Goal: Task Accomplishment & Management: Manage account settings

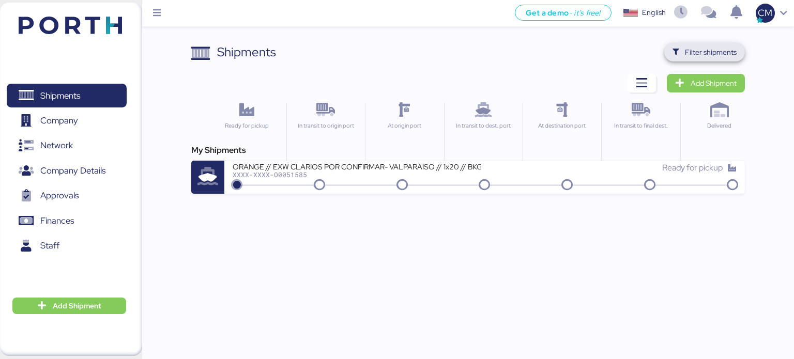
click at [685, 59] on span "Filter shipments" at bounding box center [705, 52] width 65 height 14
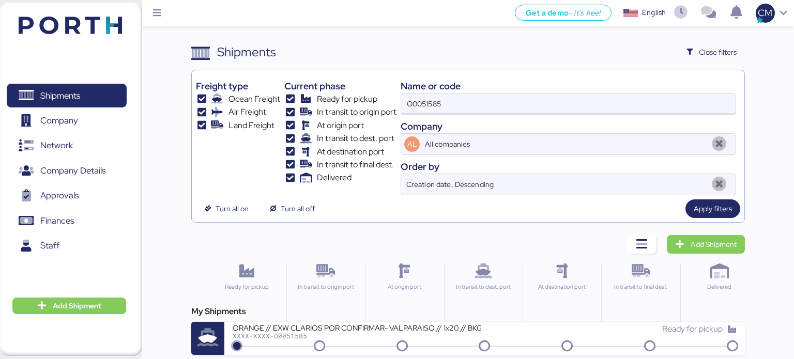
click at [490, 101] on input "O0051585" at bounding box center [568, 104] width 334 height 21
paste input "O0052023"
type input "O0052023"
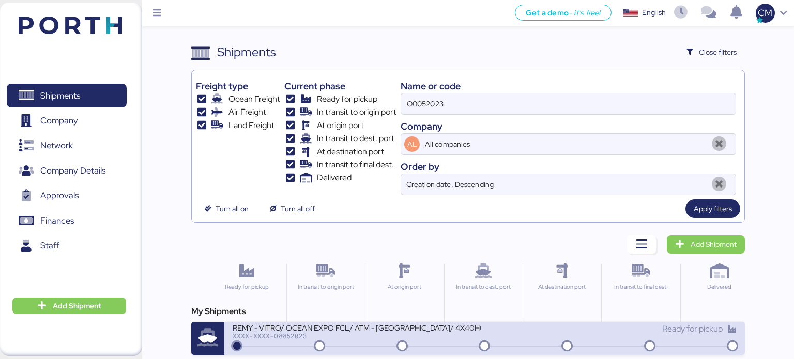
click at [425, 324] on div "REMY - VITRO/ OCEAN EXPO FCL/ ATM - [GEOGRAPHIC_DATA]/ 4X40HQ" at bounding box center [357, 327] width 248 height 9
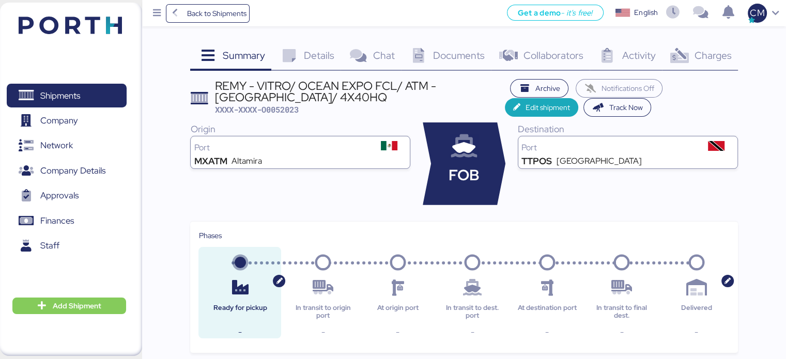
click at [713, 60] on span "Charges" at bounding box center [712, 55] width 37 height 13
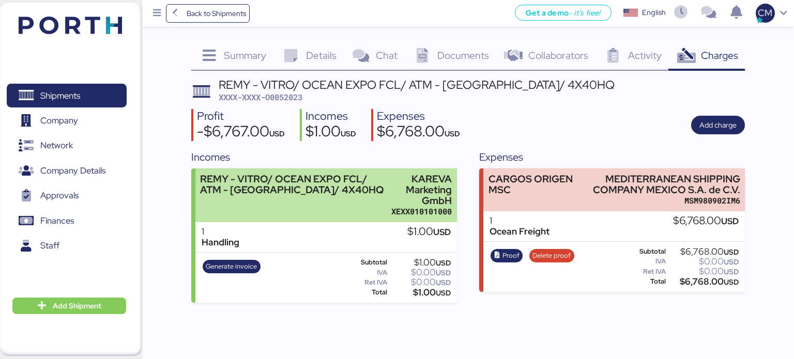
click at [213, 187] on div "REMY - VITRO/ OCEAN EXPO FCL/ ATM - [GEOGRAPHIC_DATA]/ 4X40HQ" at bounding box center [292, 185] width 184 height 22
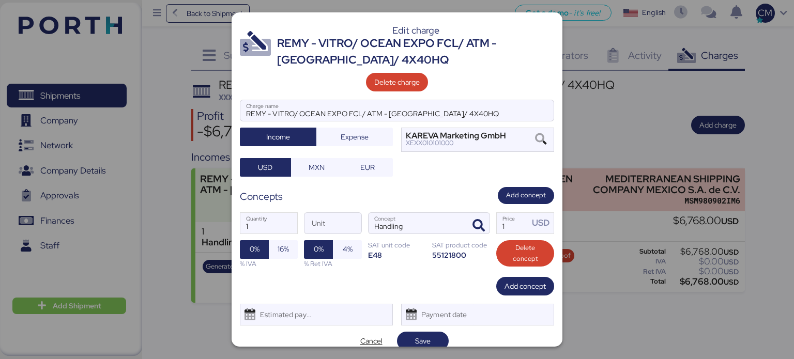
scroll to position [10, 0]
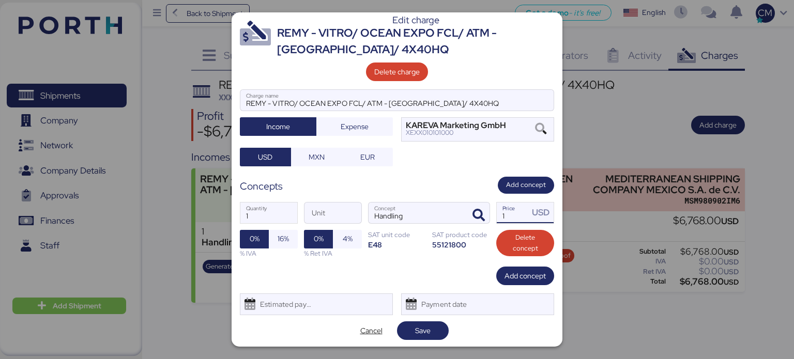
click at [509, 216] on input "1" at bounding box center [513, 213] width 32 height 21
type input "60"
click at [511, 277] on span "Add concept" at bounding box center [525, 276] width 41 height 12
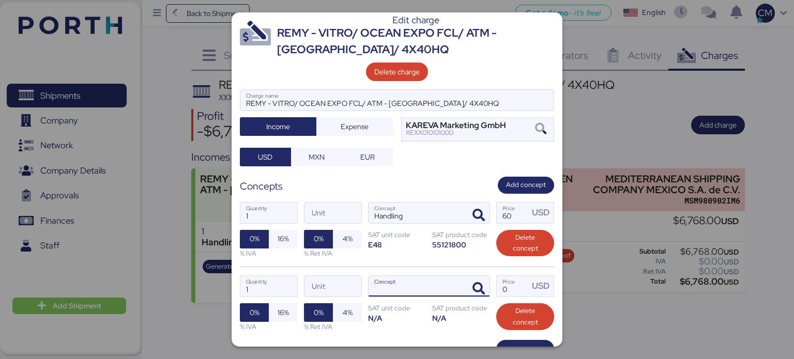
click at [389, 283] on input "Concept" at bounding box center [417, 286] width 96 height 21
type input "p"
type input "Profit"
click at [280, 293] on input "1" at bounding box center [268, 286] width 57 height 21
click at [402, 284] on input "Profit" at bounding box center [417, 286] width 96 height 21
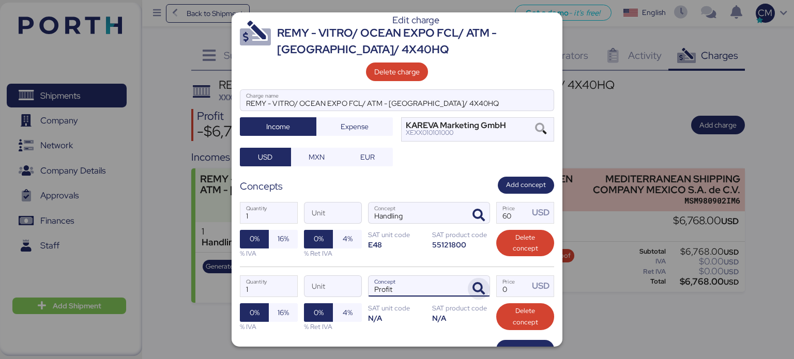
click at [476, 291] on icon "button" at bounding box center [479, 289] width 12 height 12
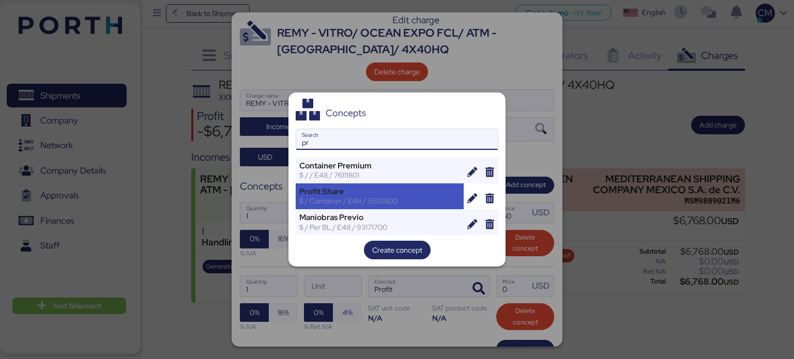
type input "pr"
click at [382, 201] on div "$ / Container / E48 / 55121800" at bounding box center [379, 200] width 161 height 9
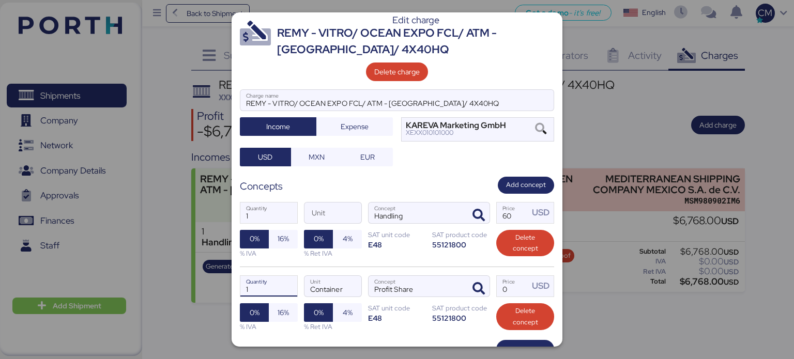
click at [287, 289] on input "1" at bounding box center [268, 286] width 57 height 21
type input "4"
click at [502, 290] on input "Price USD" at bounding box center [513, 286] width 32 height 21
type input "0"
click at [261, 283] on input "4" at bounding box center [268, 286] width 57 height 21
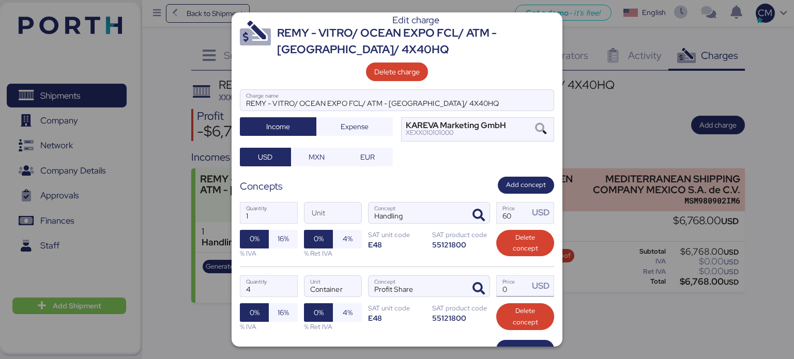
type input "1"
click at [505, 292] on div "1 Quantity Container Unit Profit Share Concept Price USD 0% 16% % IVA 0% 4% % R…" at bounding box center [397, 303] width 314 height 73
type input "200"
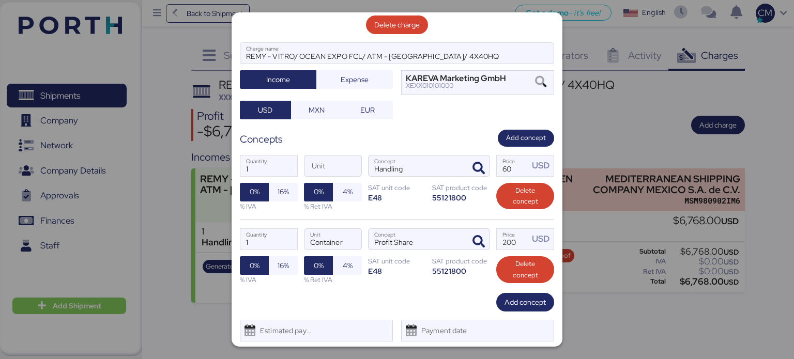
scroll to position [81, 0]
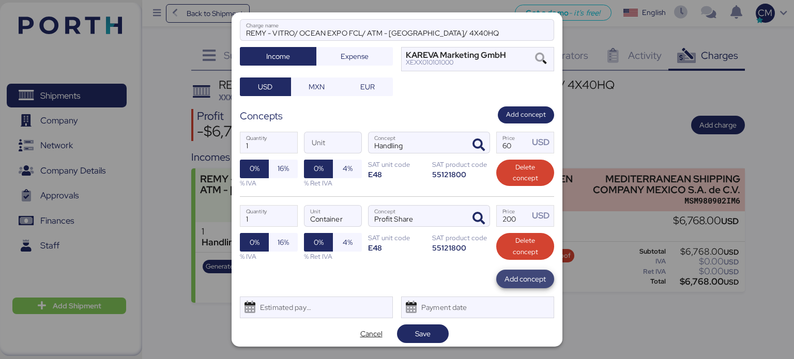
click at [512, 280] on span "Add concept" at bounding box center [525, 279] width 41 height 12
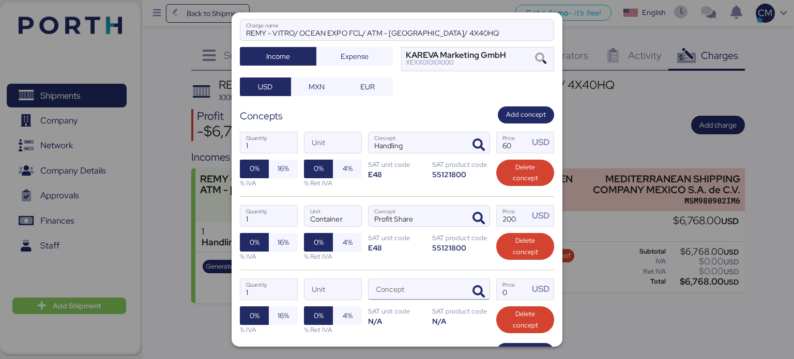
click at [388, 285] on input "Concept" at bounding box center [417, 289] width 96 height 21
type input "d"
click at [473, 289] on icon "button" at bounding box center [479, 292] width 12 height 12
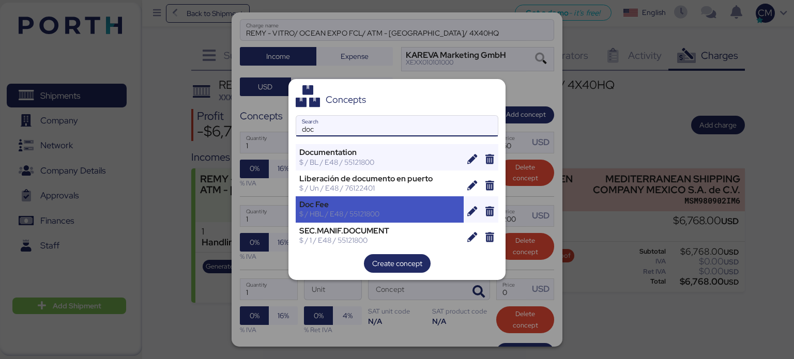
type input "doc"
click at [370, 206] on div "Doc Fee" at bounding box center [379, 204] width 161 height 9
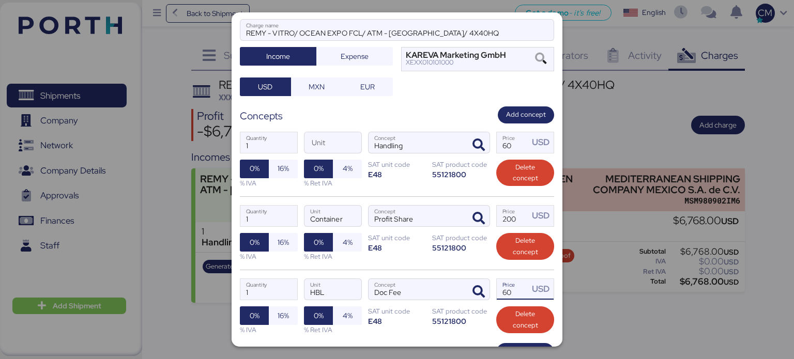
click at [503, 291] on input "60" at bounding box center [513, 289] width 32 height 21
type input "6"
type input "200"
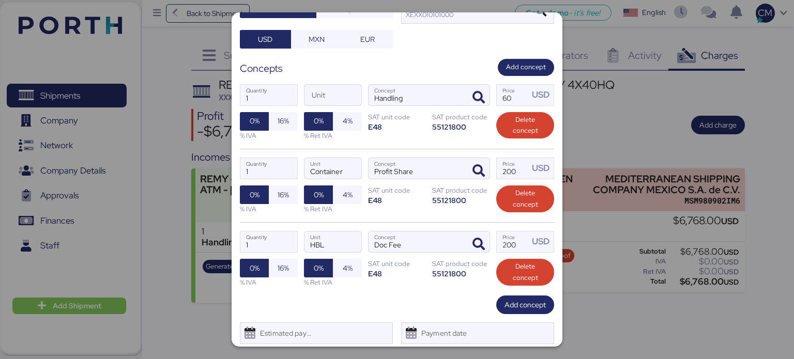
scroll to position [129, 0]
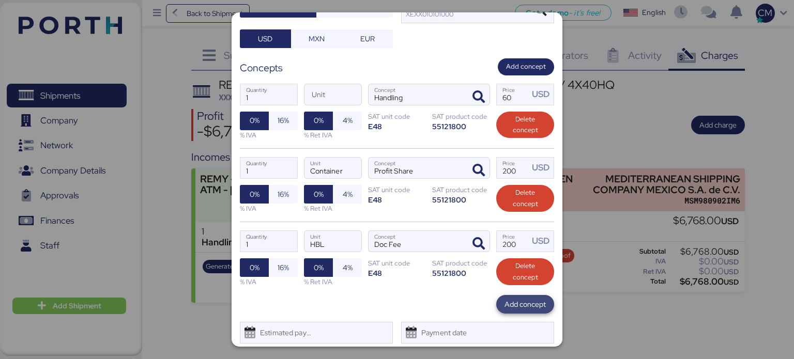
click at [496, 310] on span "Add concept" at bounding box center [525, 304] width 58 height 19
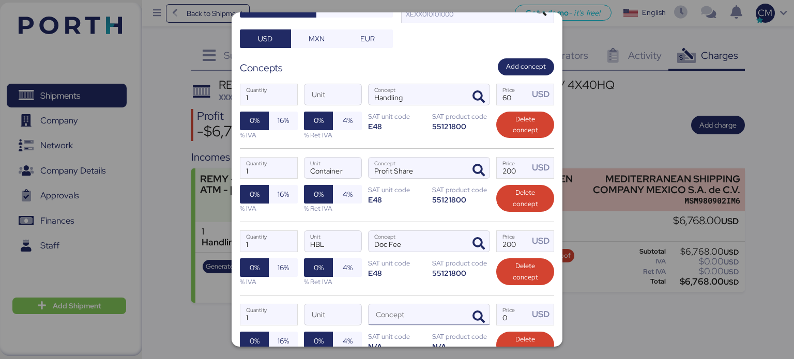
click at [431, 310] on input "Concept" at bounding box center [417, 315] width 96 height 21
type input "o"
click at [473, 312] on icon "button" at bounding box center [479, 317] width 12 height 12
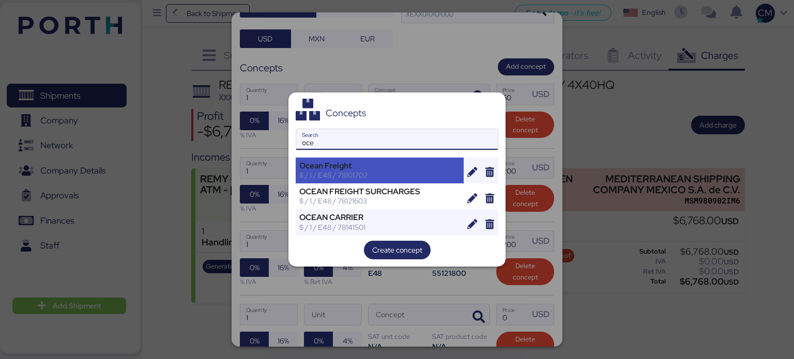
type input "oce"
click at [361, 169] on div "Ocean Freight" at bounding box center [379, 165] width 161 height 9
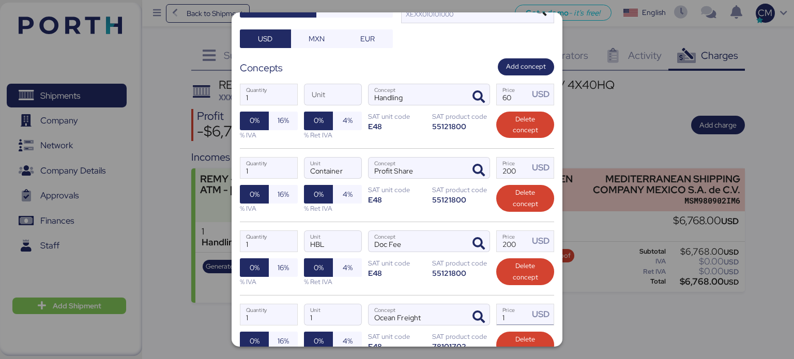
click at [498, 317] on input "1" at bounding box center [513, 315] width 32 height 21
click at [509, 315] on input "1" at bounding box center [513, 315] width 32 height 21
type input "5400"
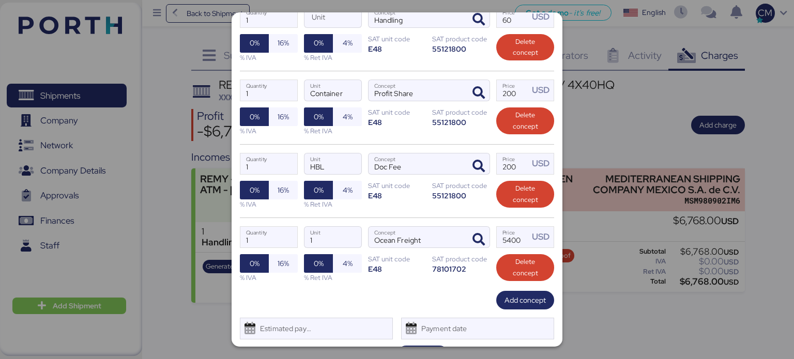
scroll to position [219, 0]
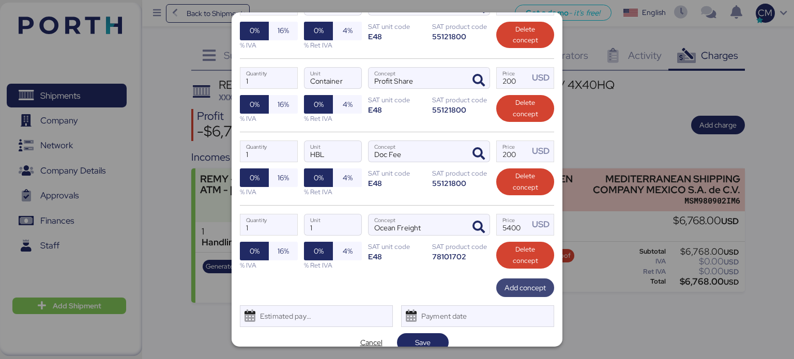
click at [520, 289] on span "Add concept" at bounding box center [525, 288] width 41 height 12
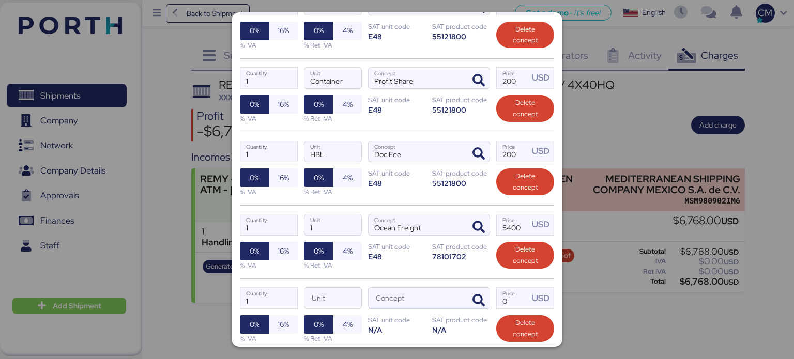
click at [428, 290] on input "Concept" at bounding box center [417, 298] width 96 height 21
type input "m"
click at [473, 295] on icon "button" at bounding box center [479, 301] width 12 height 12
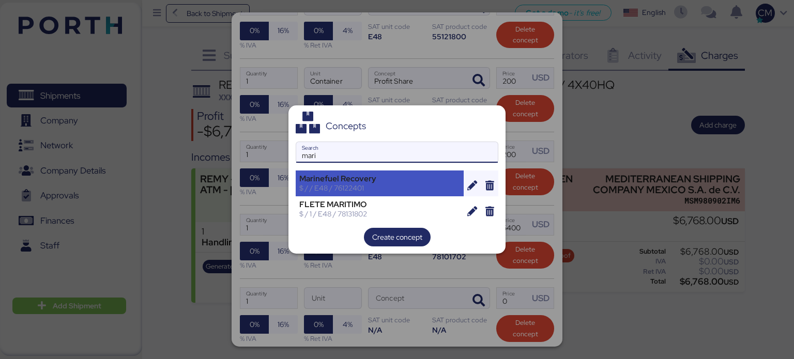
type input "mari"
click at [384, 189] on div "$ / / E48 / 76122401" at bounding box center [379, 188] width 161 height 9
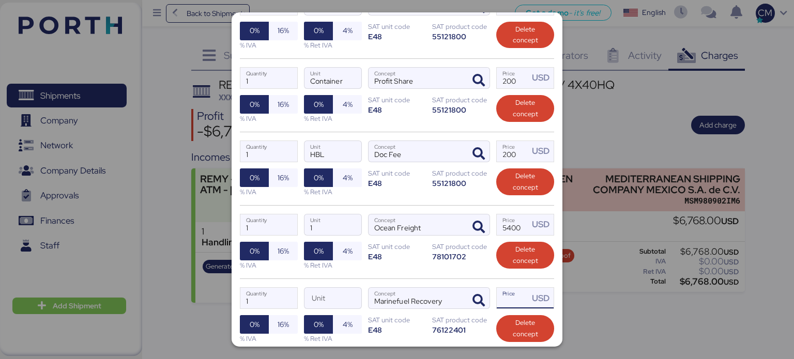
click at [500, 298] on input "Price USD" at bounding box center [513, 298] width 32 height 21
type input "1408"
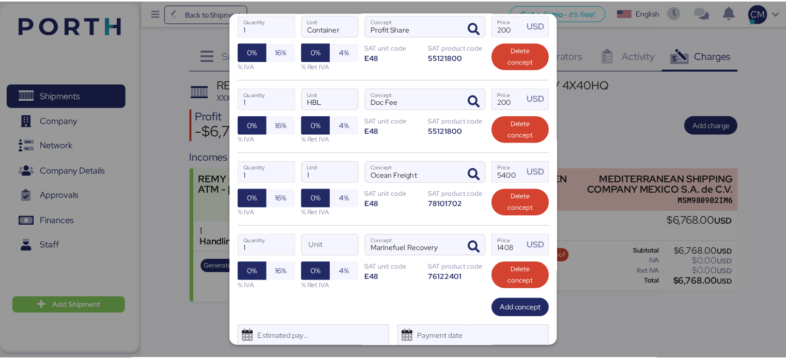
scroll to position [303, 0]
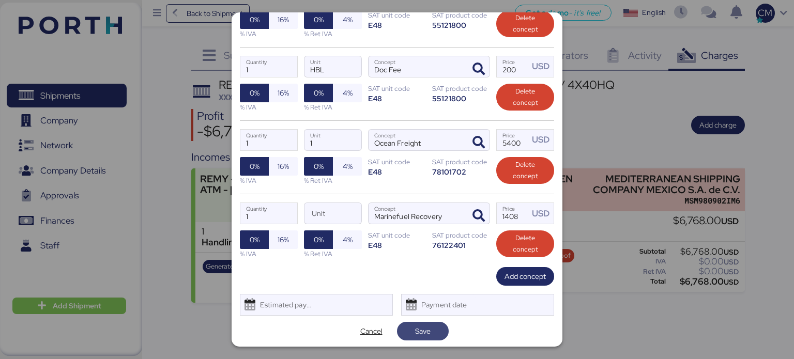
click at [409, 331] on span "Save" at bounding box center [422, 331] width 35 height 14
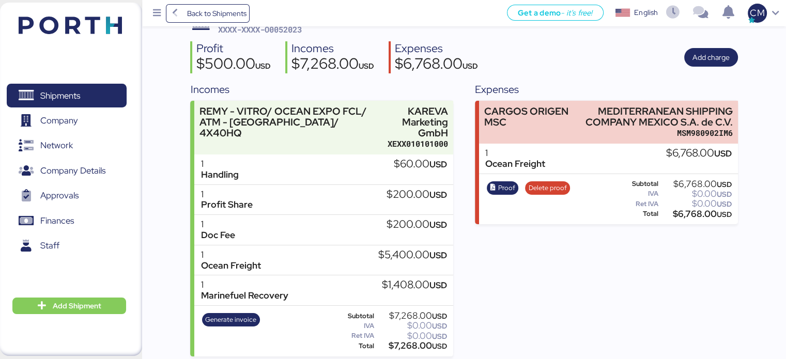
scroll to position [72, 0]
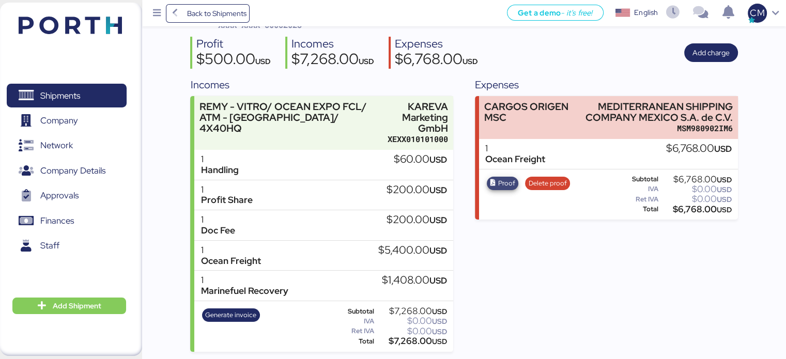
click at [499, 183] on span "Proof" at bounding box center [506, 183] width 17 height 11
click at [600, 279] on div "Expenses CARGOS ORIGEN MSC MEDITERRANEAN SHIPPING COMPANY MEXICO S.A. de C.V. M…" at bounding box center [606, 214] width 263 height 275
